Goal: Task Accomplishment & Management: Manage account settings

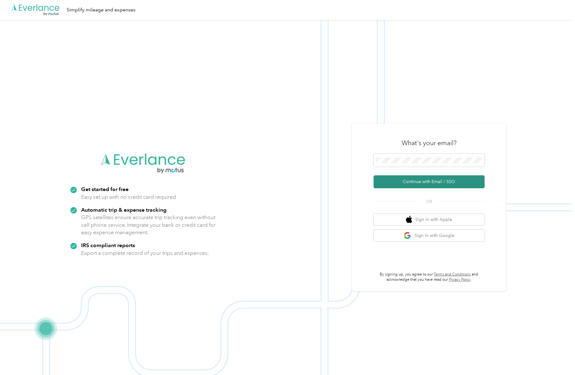
click at [410, 185] on button "Continue with Email / SSO" at bounding box center [428, 181] width 111 height 13
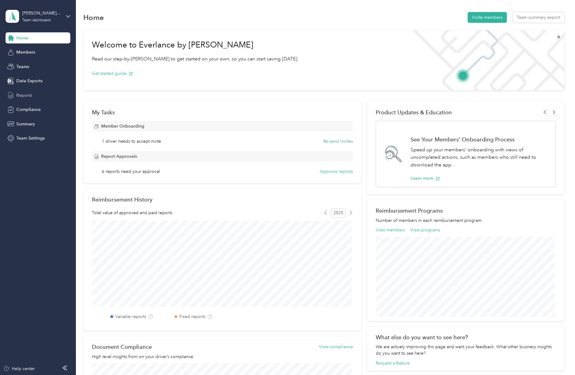
click at [30, 97] on span "Reports" at bounding box center [24, 95] width 16 height 6
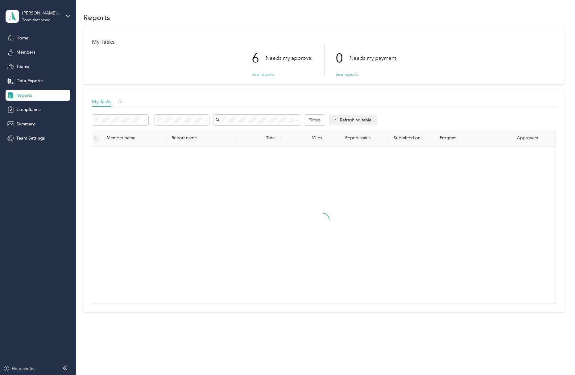
click at [267, 76] on button "See reports" at bounding box center [263, 74] width 23 height 6
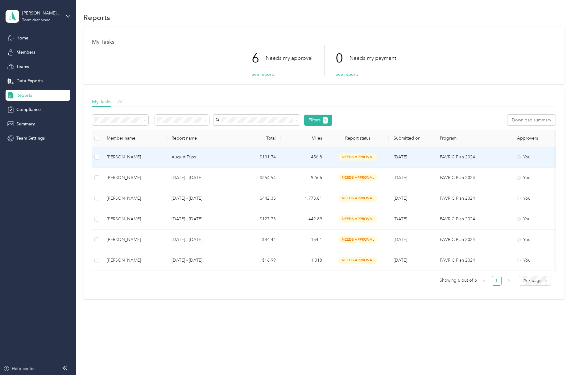
click at [134, 158] on div "[PERSON_NAME]" at bounding box center [134, 157] width 55 height 7
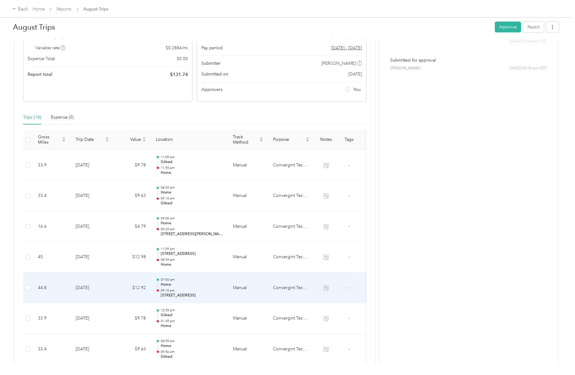
scroll to position [108, 0]
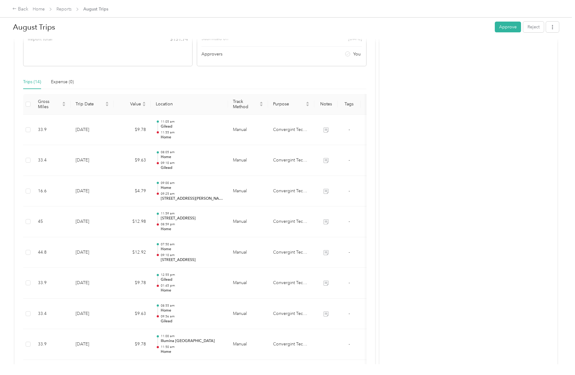
click at [507, 27] on button "Approve" at bounding box center [507, 27] width 26 height 11
click at [66, 9] on link "Reports" at bounding box center [63, 8] width 15 height 5
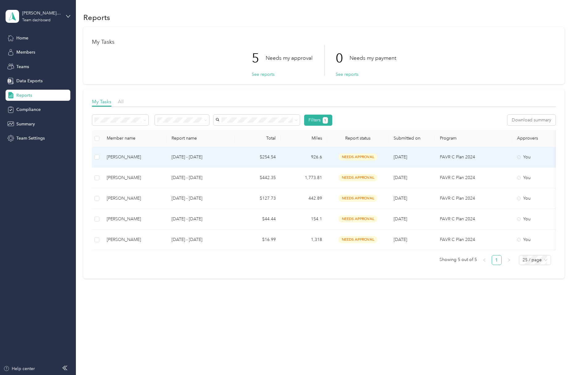
click at [124, 158] on div "[PERSON_NAME]" at bounding box center [134, 157] width 55 height 7
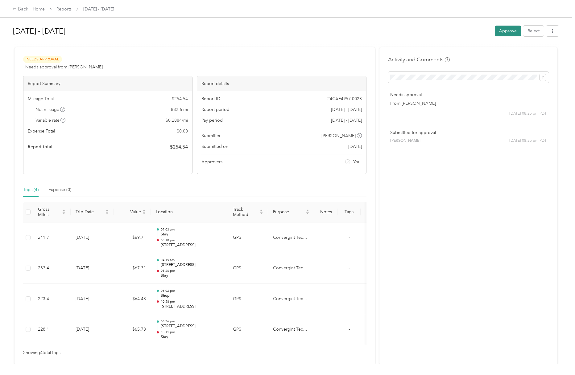
click at [509, 33] on button "Approve" at bounding box center [507, 31] width 26 height 11
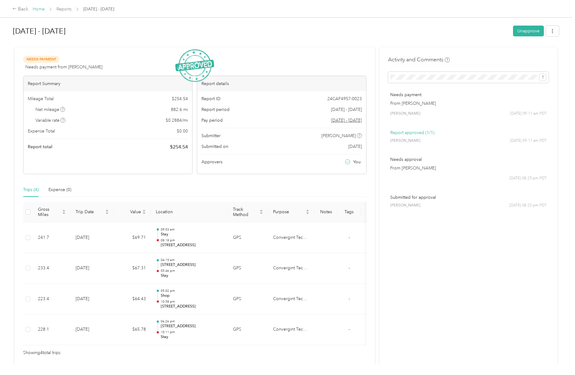
click at [40, 8] on link "Home" at bounding box center [39, 8] width 12 height 5
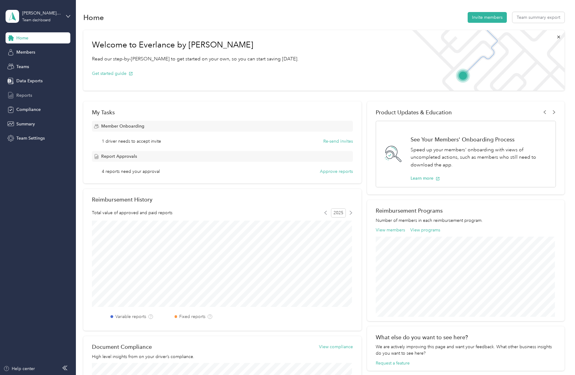
click at [23, 93] on span "Reports" at bounding box center [24, 95] width 16 height 6
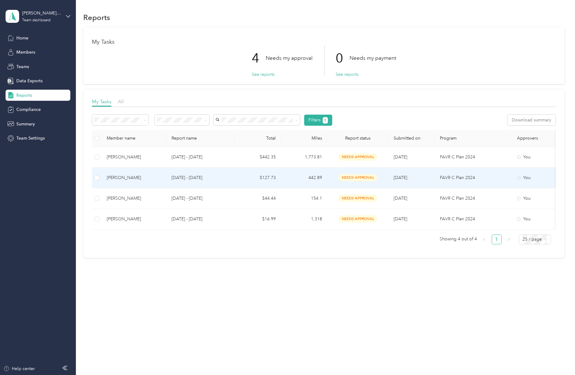
click at [122, 178] on div "[PERSON_NAME]" at bounding box center [134, 177] width 55 height 7
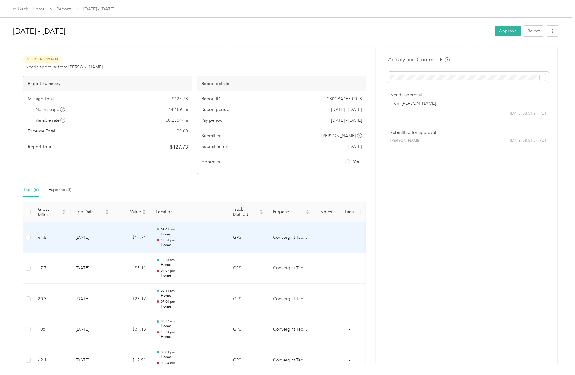
click at [205, 241] on p "12:54 pm" at bounding box center [192, 240] width 62 height 4
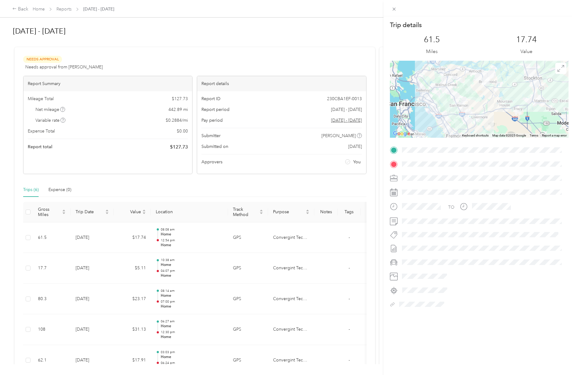
click at [367, 241] on div "Trip details This trip cannot be edited because it is either under review, appr…" at bounding box center [287, 187] width 575 height 375
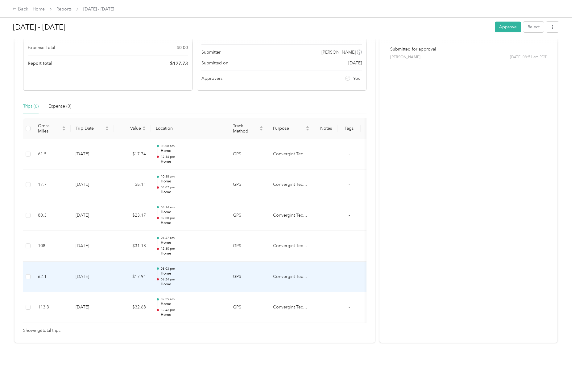
scroll to position [81, 0]
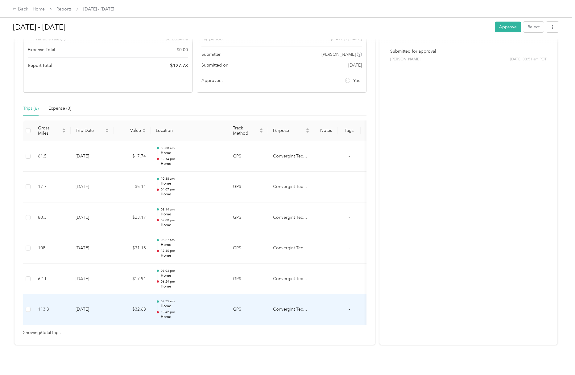
click at [166, 311] on p "12:42 pm" at bounding box center [192, 312] width 62 height 4
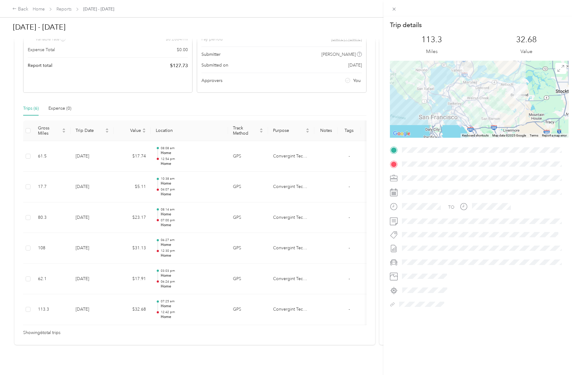
click at [180, 277] on div "Trip details This trip cannot be edited because it is either under review, appr…" at bounding box center [287, 187] width 575 height 375
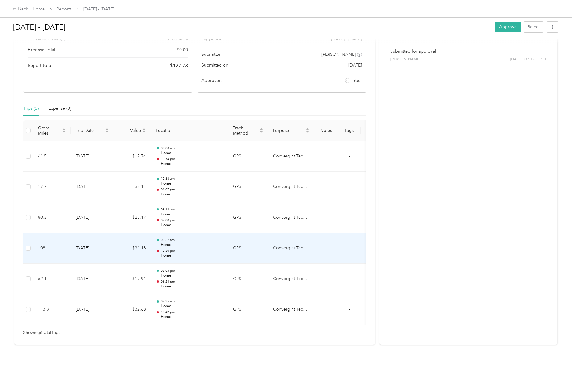
click at [187, 251] on p "12:30 pm" at bounding box center [192, 251] width 62 height 4
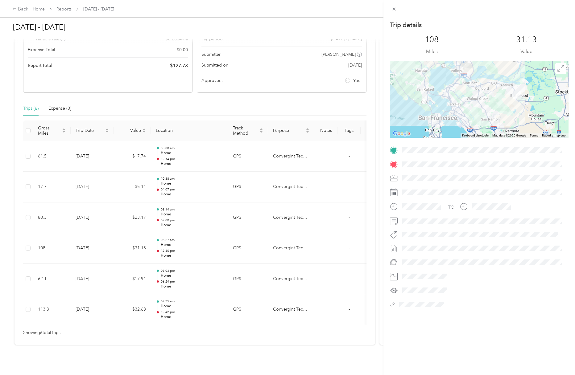
click at [191, 187] on div "Trip details This trip cannot be edited because it is either under review, appr…" at bounding box center [287, 187] width 575 height 375
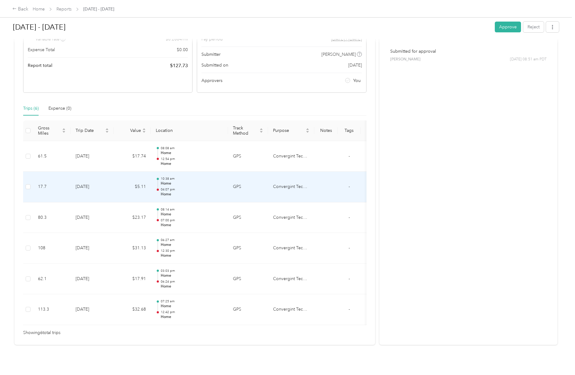
click at [166, 186] on div "10:38 am Home 04:07 pm Home" at bounding box center [192, 187] width 62 height 21
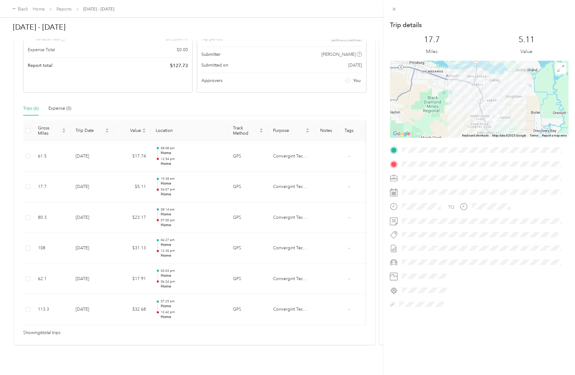
click at [461, 80] on div at bounding box center [479, 99] width 178 height 77
click at [107, 313] on div "Trip details This trip cannot be edited because it is either under review, appr…" at bounding box center [287, 187] width 575 height 375
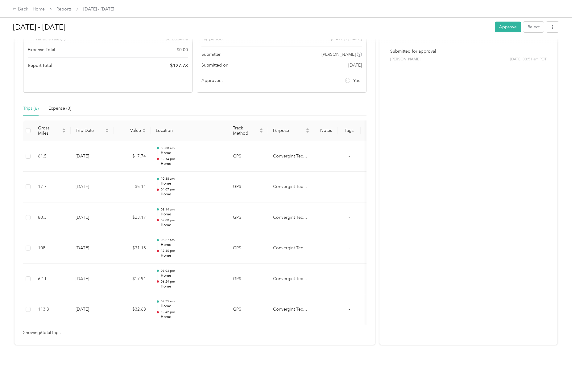
click at [88, 311] on td "[DATE]" at bounding box center [92, 309] width 43 height 31
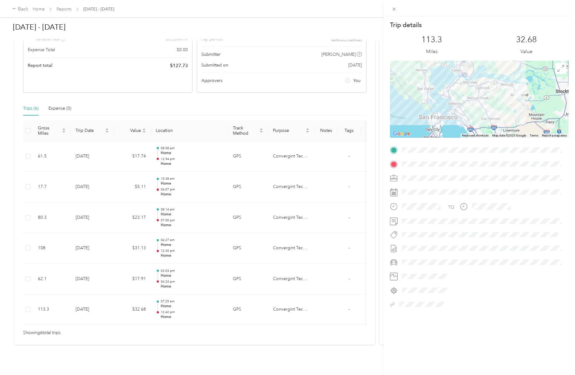
click at [19, 10] on div "Trip details This trip cannot be edited because it is either under review, appr…" at bounding box center [287, 187] width 575 height 375
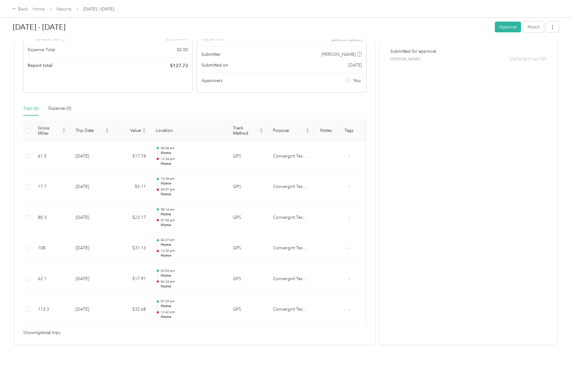
click at [19, 9] on div "Back" at bounding box center [20, 9] width 16 height 7
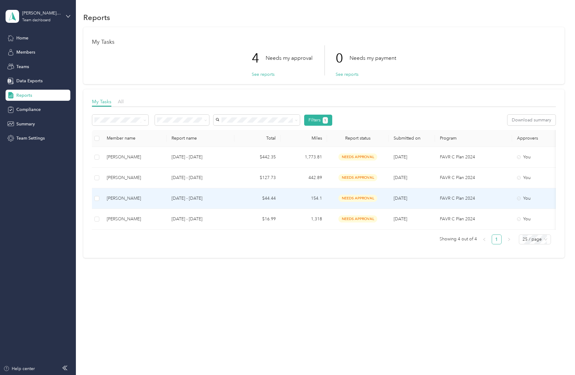
click at [182, 200] on p "[DATE] - [DATE]" at bounding box center [200, 198] width 58 height 7
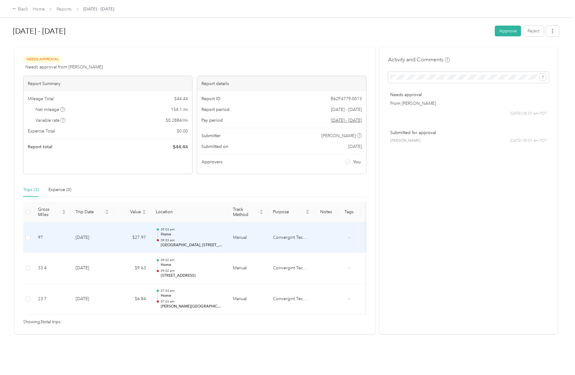
click at [189, 245] on p "[GEOGRAPHIC_DATA], [STREET_ADDRESS]" at bounding box center [192, 246] width 62 height 6
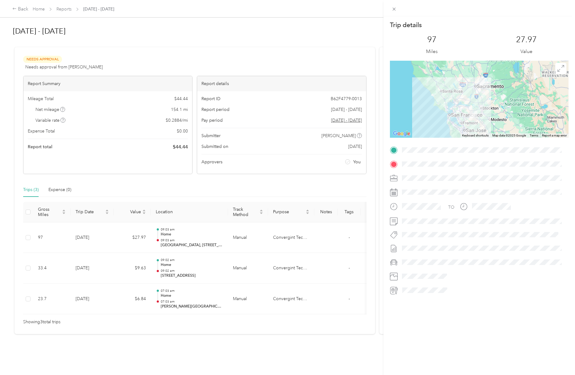
click at [173, 296] on div "Trip details This trip cannot be edited because it is either under review, appr…" at bounding box center [287, 187] width 575 height 375
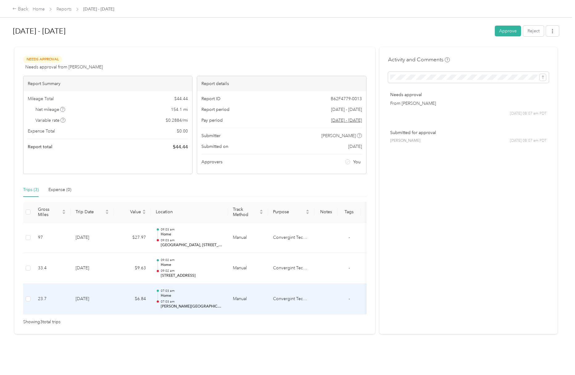
click at [165, 303] on p "07:03 am" at bounding box center [192, 302] width 62 height 4
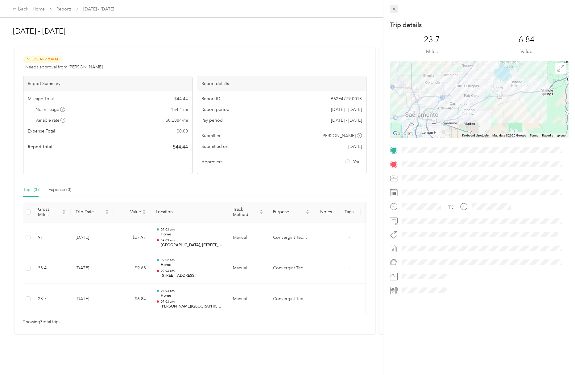
click at [392, 8] on icon at bounding box center [393, 8] width 5 height 5
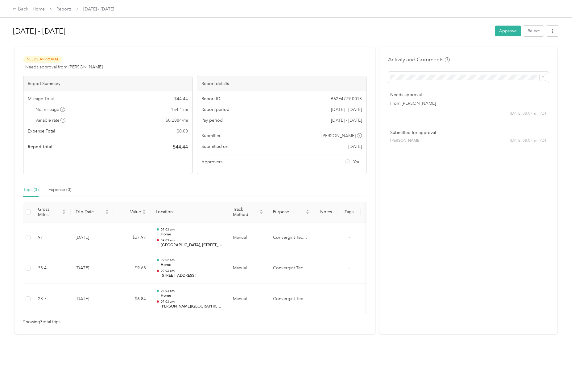
click at [506, 32] on button "Approve" at bounding box center [507, 31] width 26 height 11
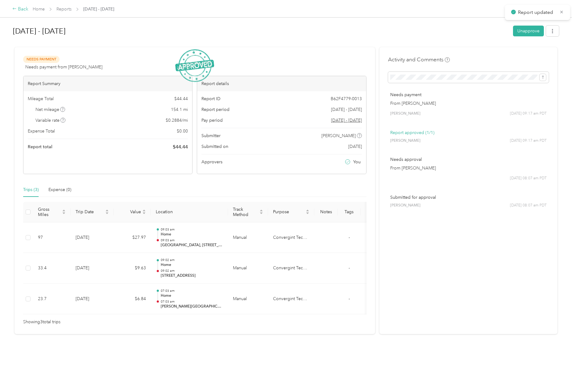
click at [22, 11] on div "Back" at bounding box center [20, 9] width 16 height 7
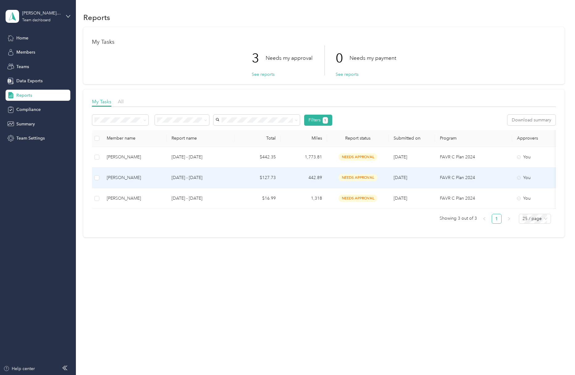
click at [133, 178] on div "[PERSON_NAME]" at bounding box center [134, 177] width 55 height 7
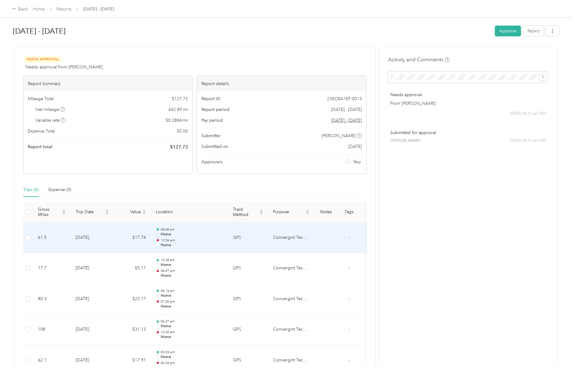
click at [176, 245] on p "Home" at bounding box center [192, 246] width 62 height 6
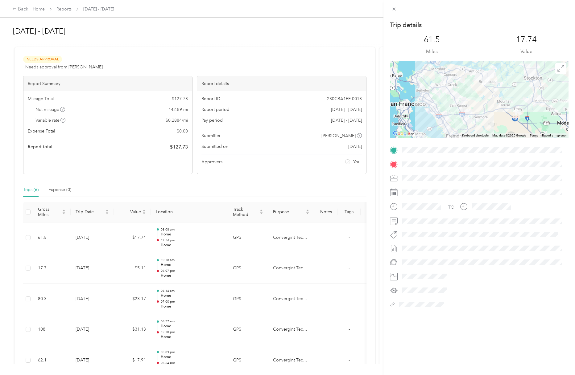
click at [179, 267] on div "Trip details This trip cannot be edited because it is either under review, appr…" at bounding box center [287, 187] width 575 height 375
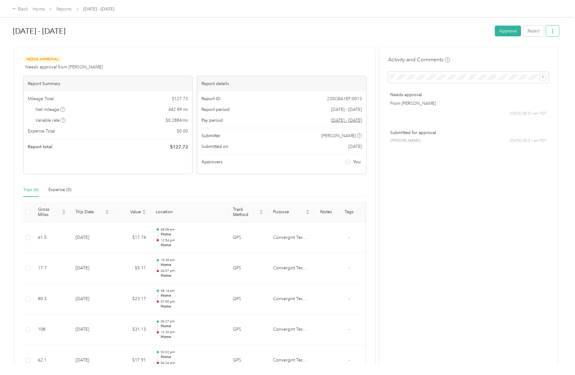
click at [549, 34] on button "button" at bounding box center [552, 31] width 13 height 11
click at [266, 44] on div at bounding box center [286, 44] width 546 height 6
click at [535, 31] on button "Reject" at bounding box center [533, 31] width 21 height 11
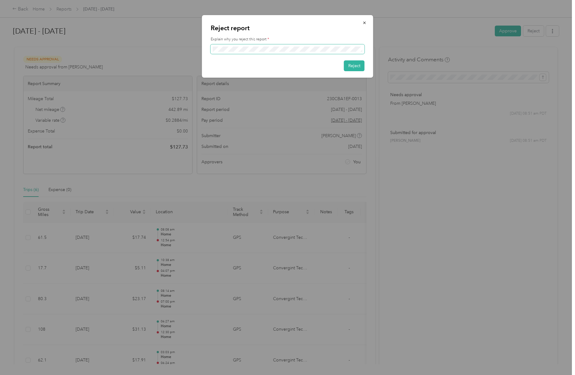
scroll to position [0, 40]
click at [361, 64] on button "Reject" at bounding box center [354, 65] width 21 height 11
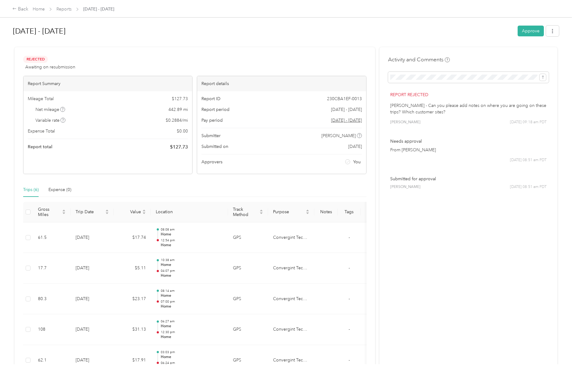
click at [46, 8] on div "Home Reports [DATE] - [DATE]" at bounding box center [73, 9] width 81 height 6
click at [45, 9] on div "Home Reports [DATE] - [DATE]" at bounding box center [73, 9] width 81 height 6
click at [41, 9] on link "Home" at bounding box center [39, 8] width 12 height 5
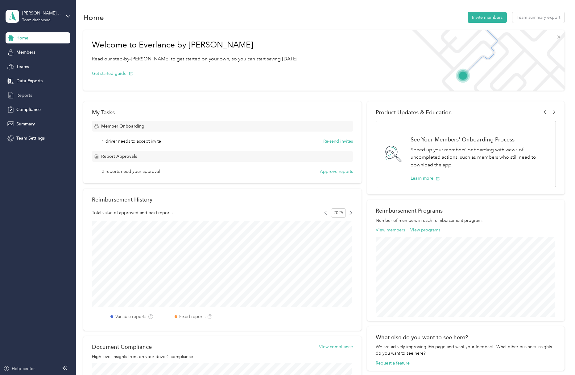
click at [20, 99] on div "Reports" at bounding box center [38, 95] width 65 height 11
